Goal: Find specific page/section: Find specific page/section

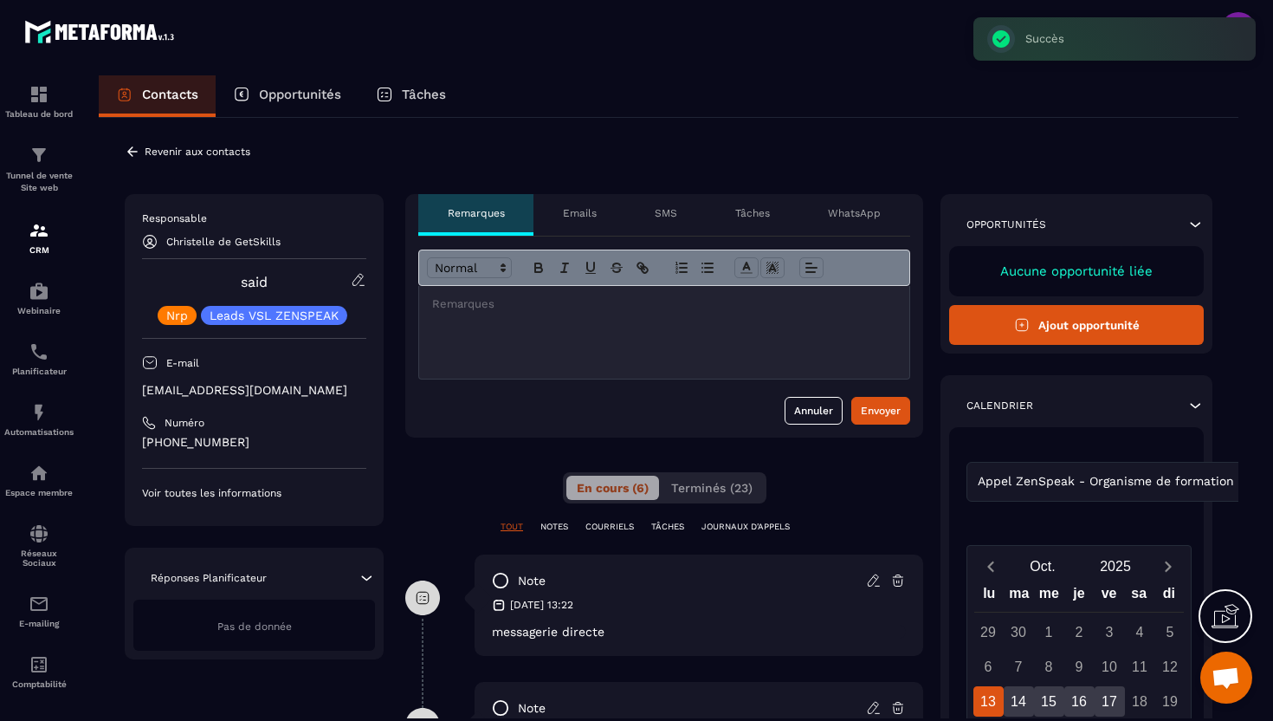
click at [130, 153] on icon at bounding box center [132, 151] width 10 height 10
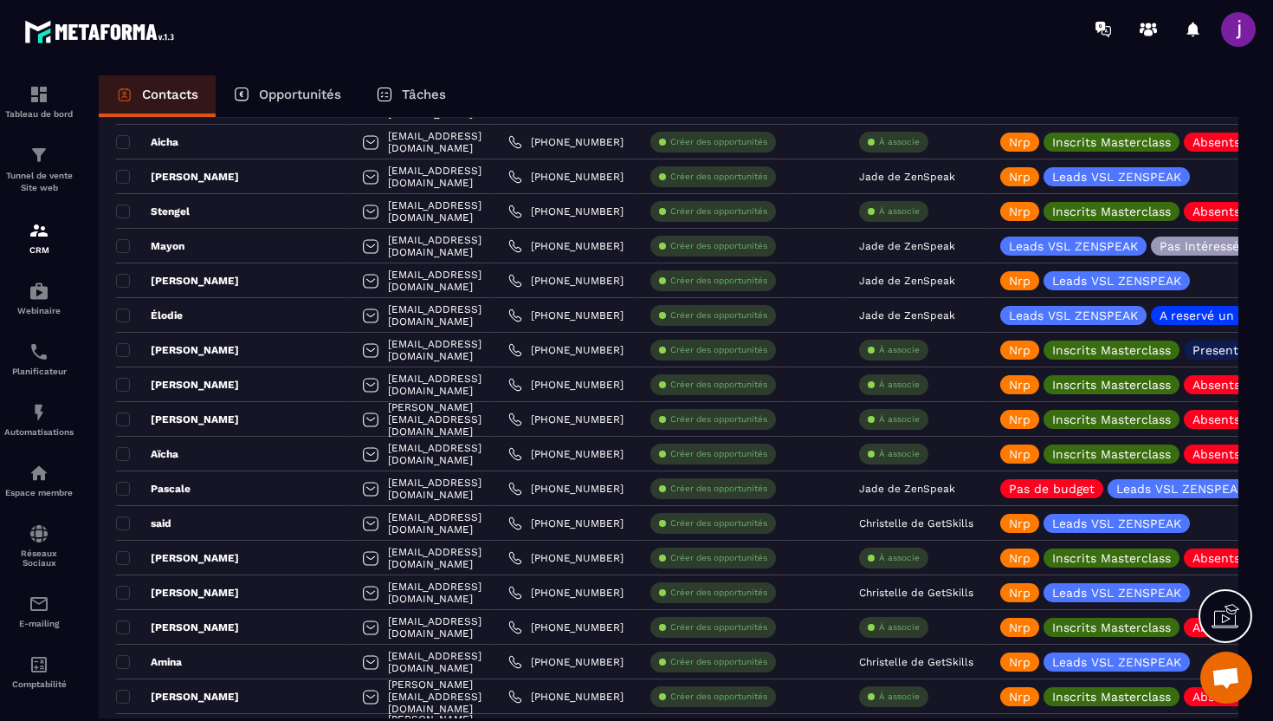
scroll to position [1771, 0]
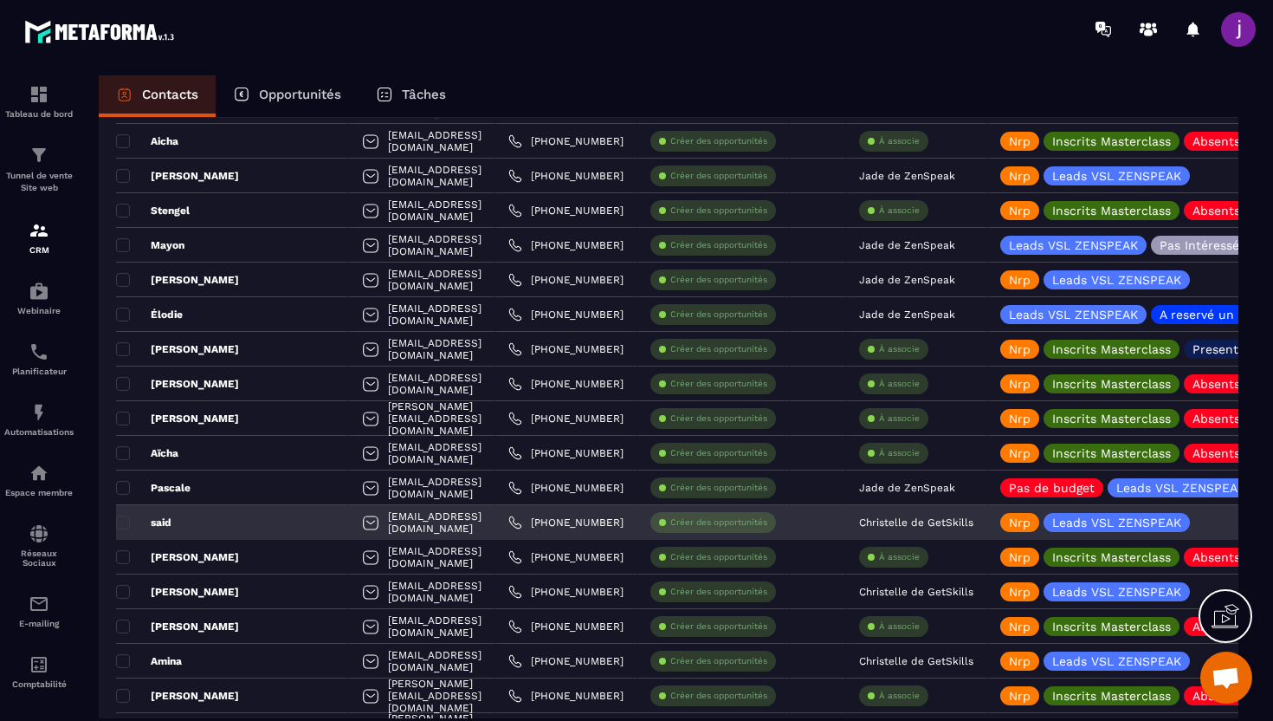
click at [924, 522] on p "Christelle de GetSkills" at bounding box center [916, 522] width 114 height 12
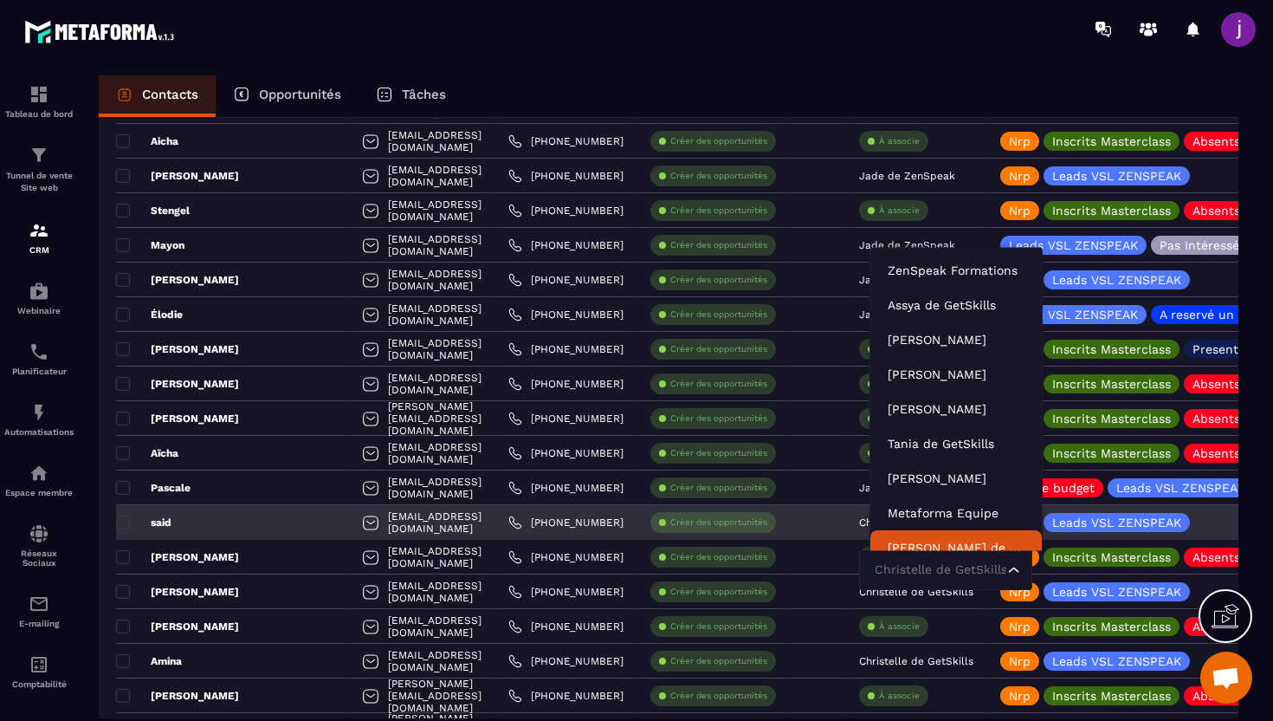
scroll to position [13, 0]
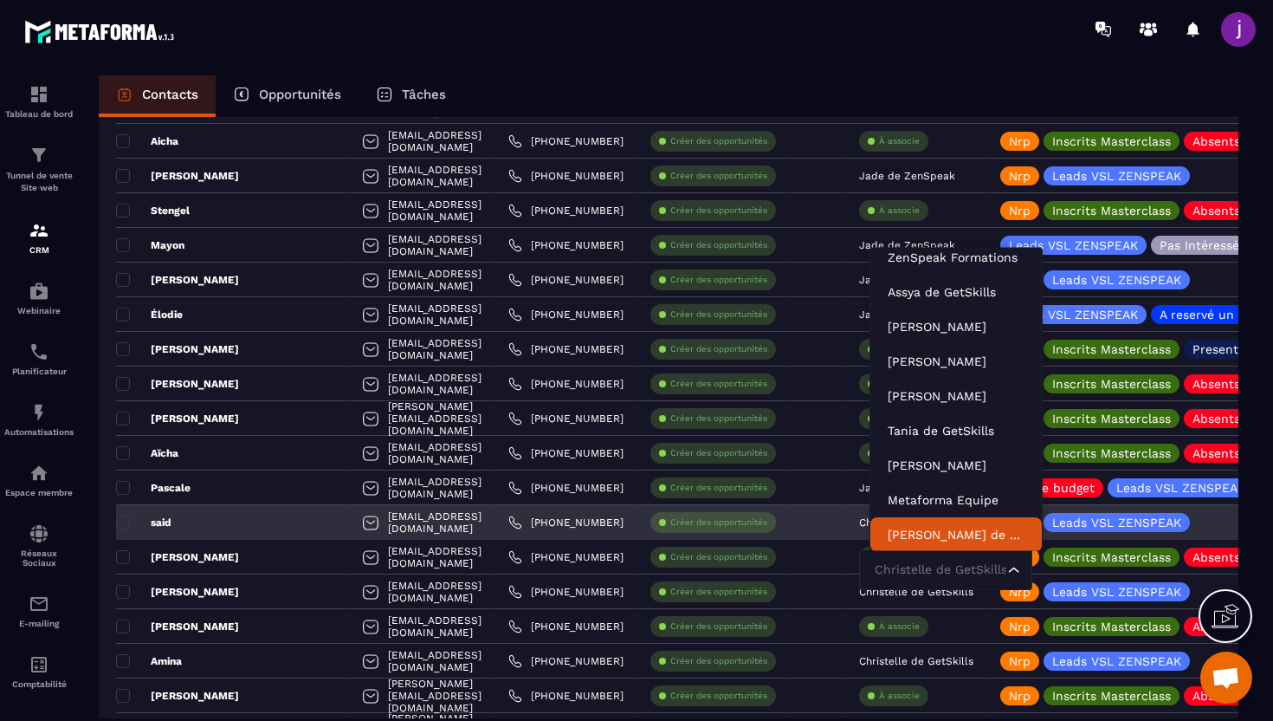
click at [927, 572] on input "Search for option" at bounding box center [936, 569] width 133 height 19
type input "****"
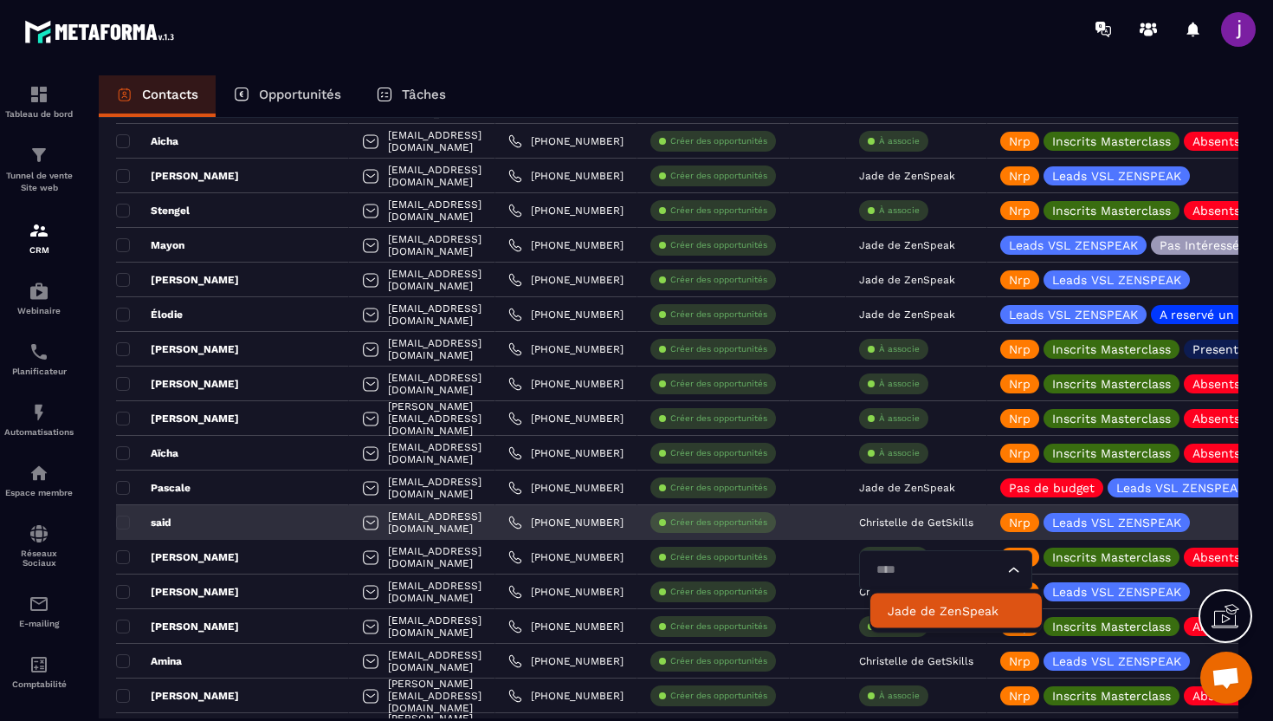
scroll to position [0, 0]
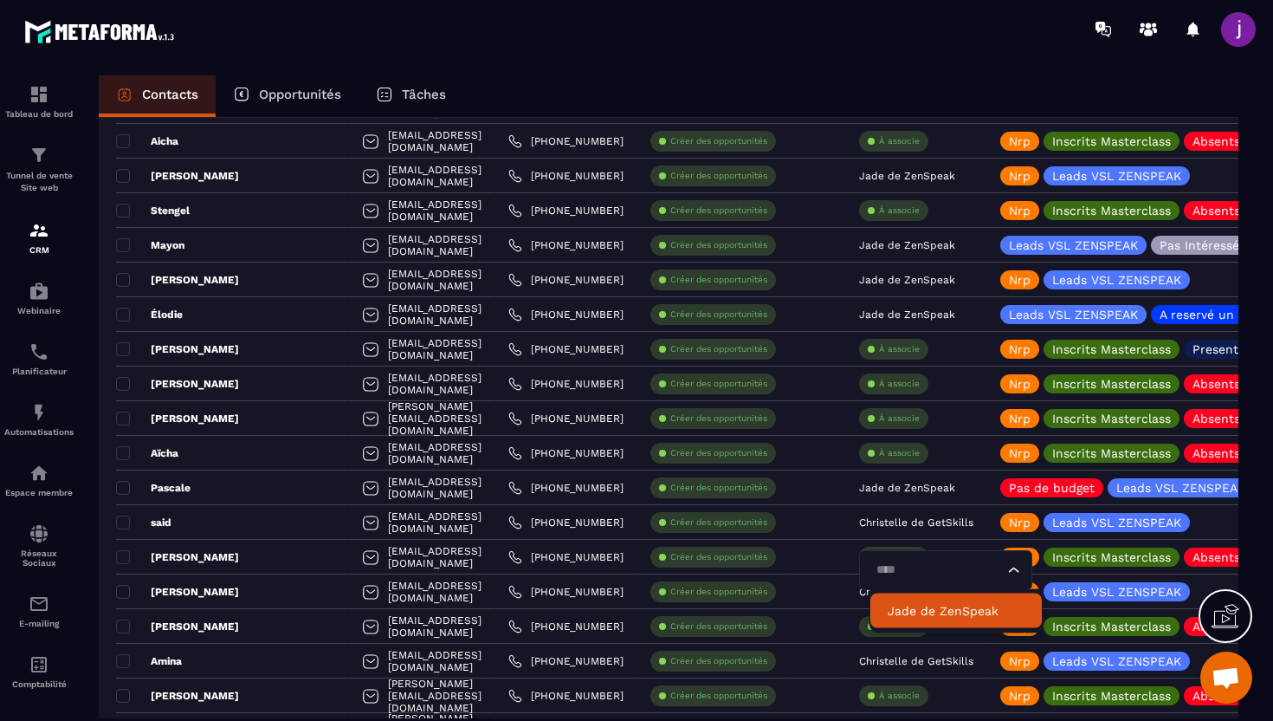
click at [938, 611] on p "Jade de ZenSpeak" at bounding box center [956, 610] width 137 height 17
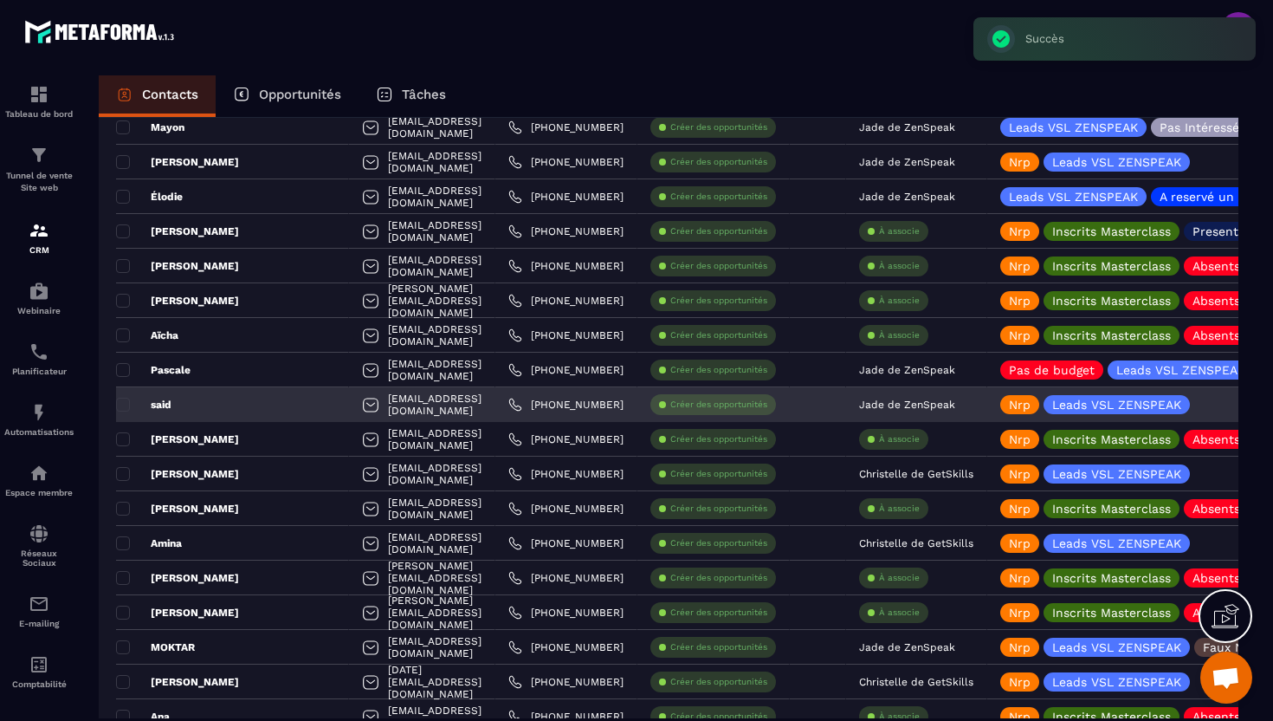
scroll to position [1898, 0]
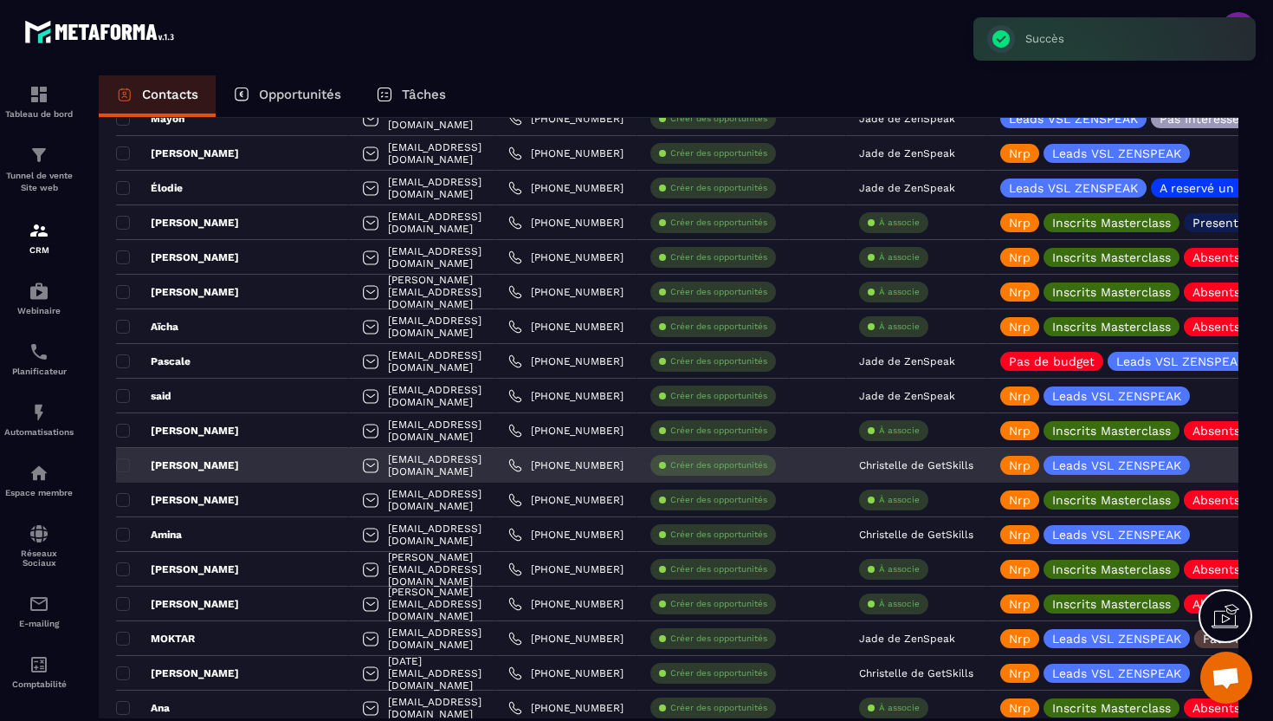
click at [226, 466] on div "[PERSON_NAME]" at bounding box center [232, 465] width 233 height 35
